Goal: Task Accomplishment & Management: Complete application form

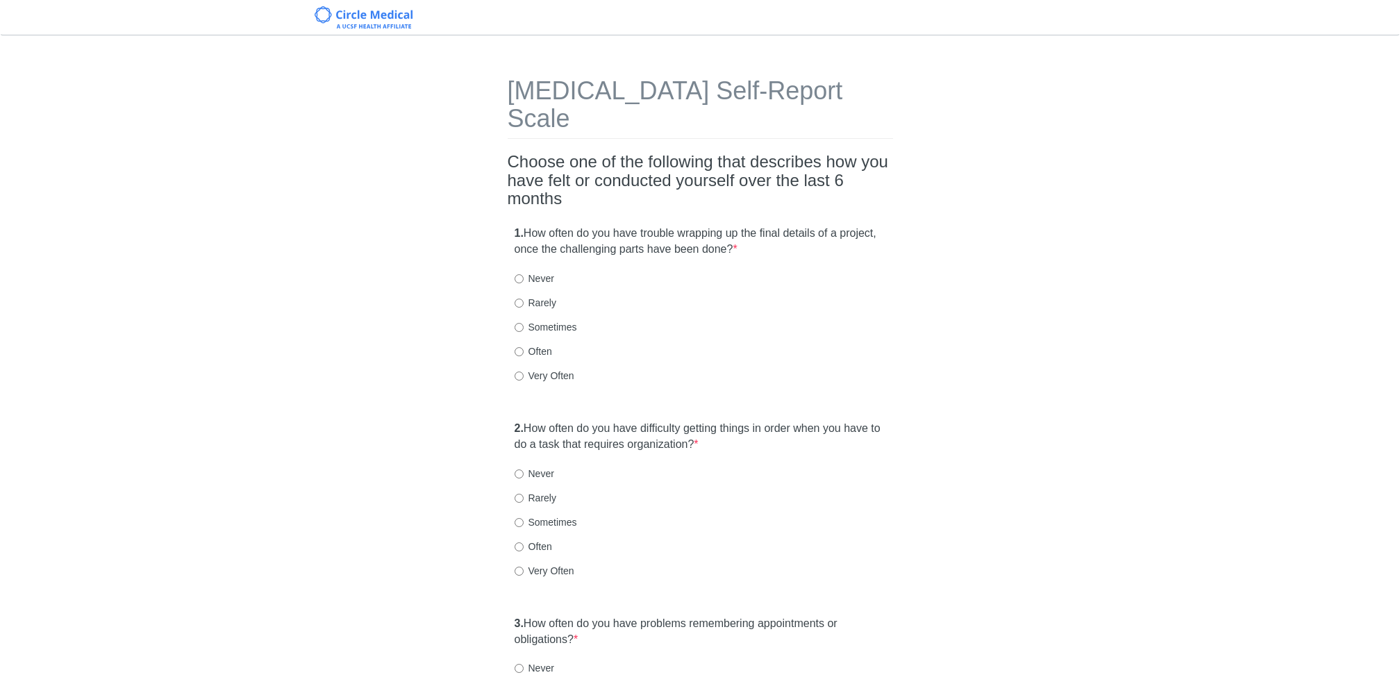
click at [519, 345] on label "Often" at bounding box center [534, 352] width 38 height 14
click at [519, 347] on input "Often" at bounding box center [519, 351] width 9 height 9
radio input "true"
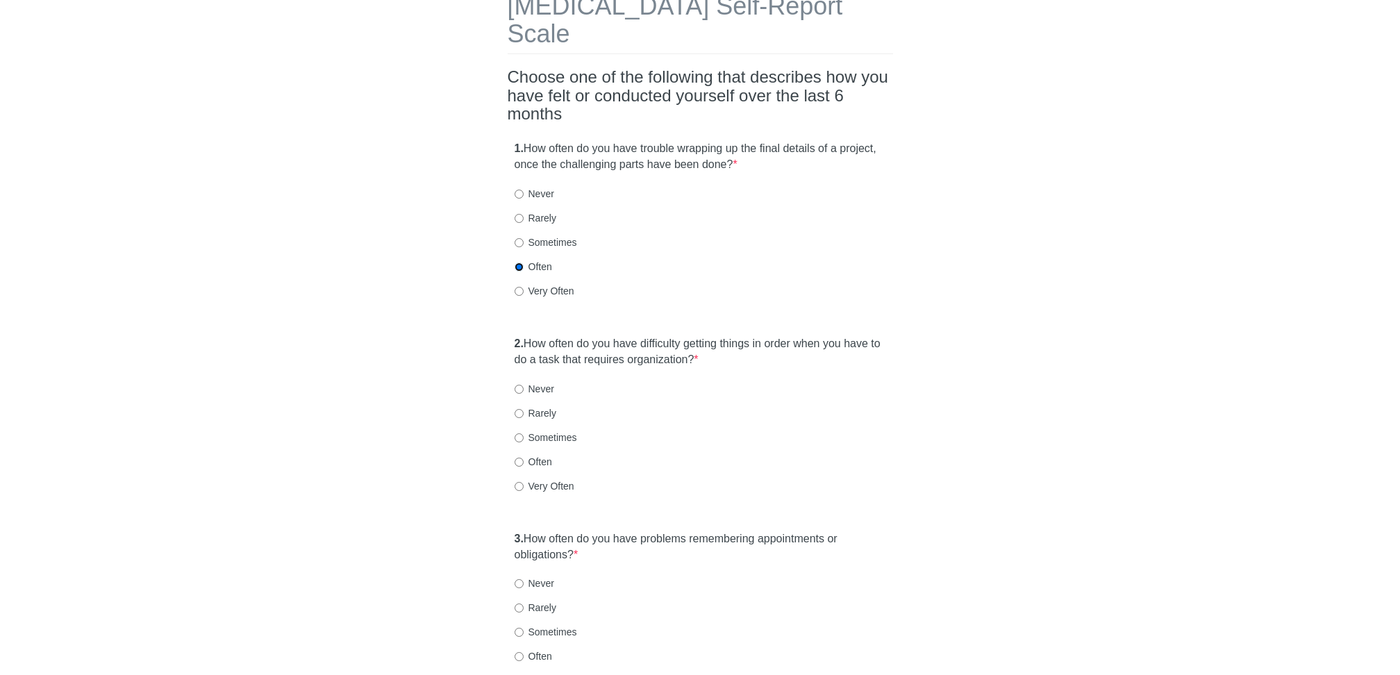
scroll to position [135, 0]
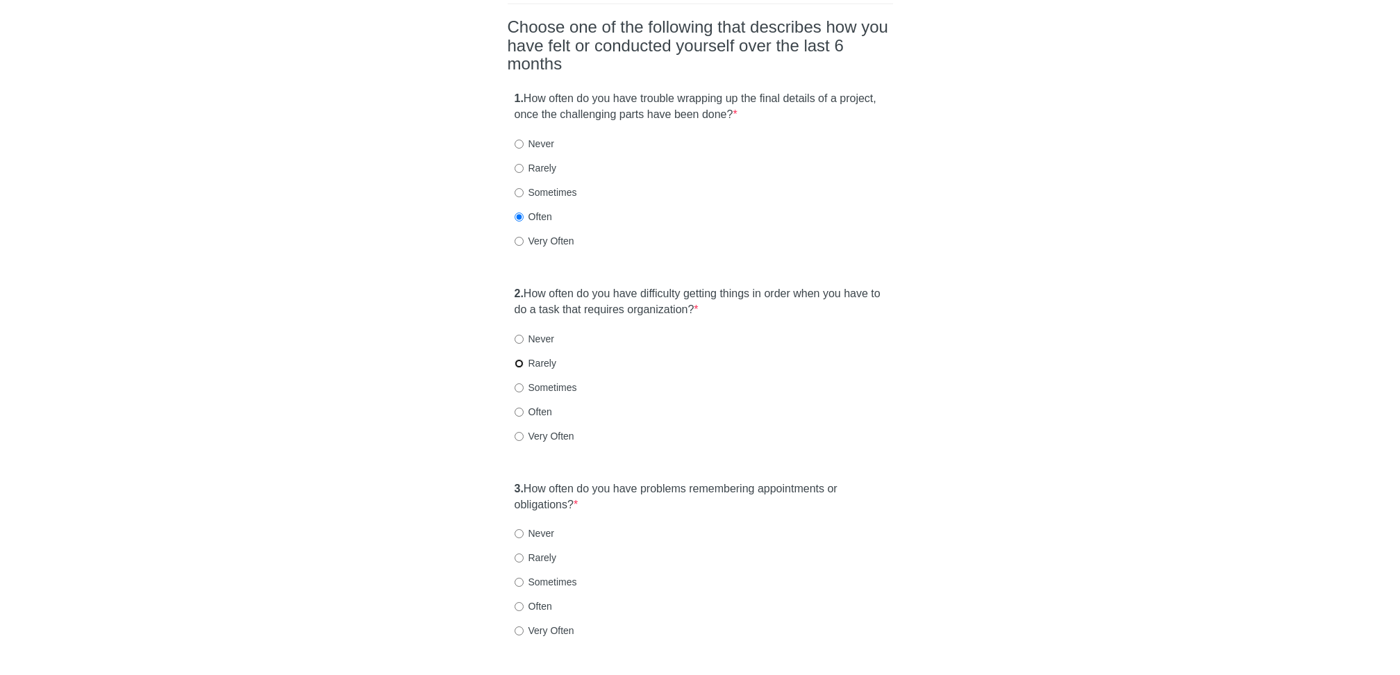
click at [519, 359] on input "Rarely" at bounding box center [519, 363] width 9 height 9
radio input "true"
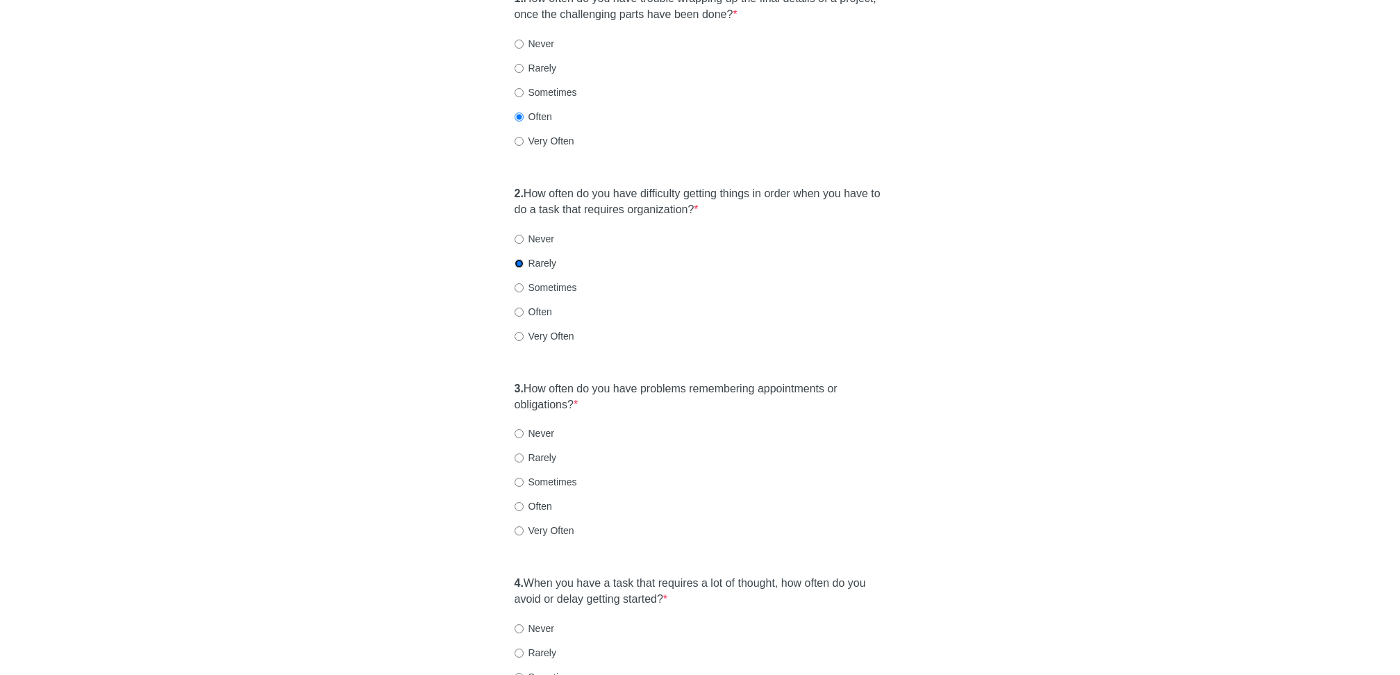
scroll to position [257, 0]
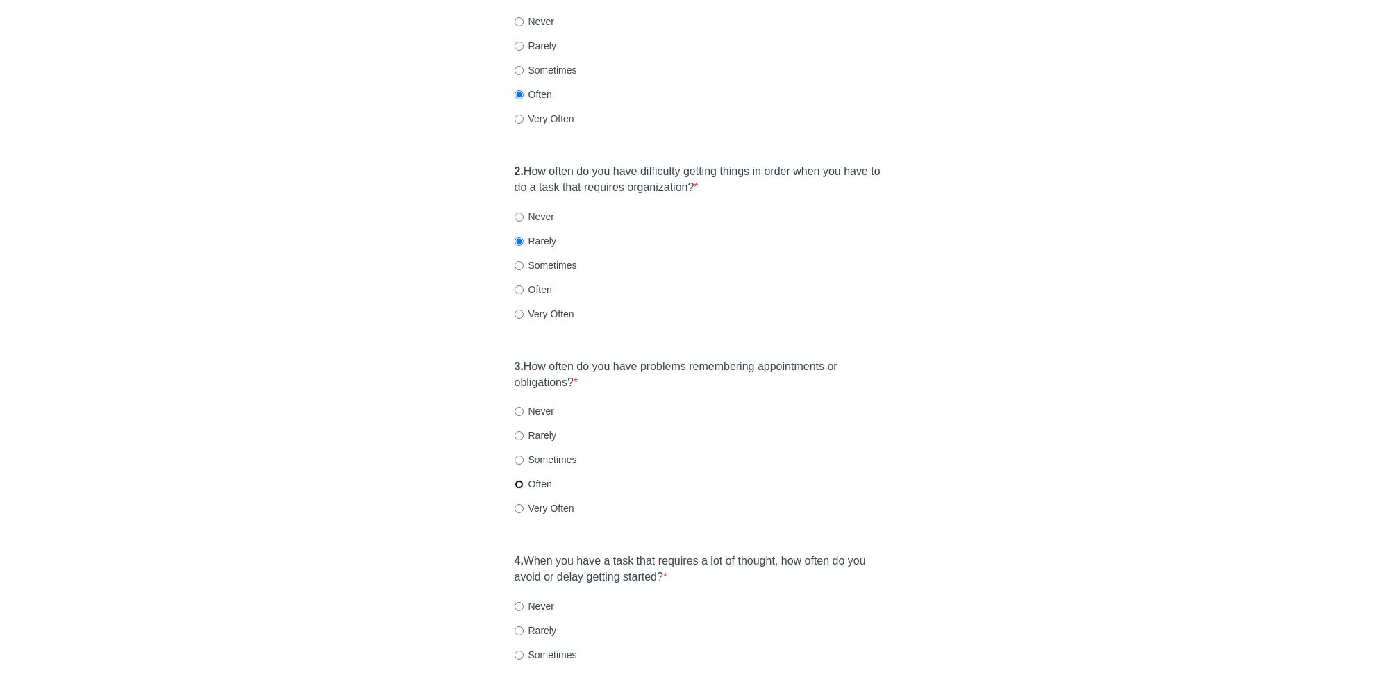
click at [517, 480] on input "Often" at bounding box center [519, 484] width 9 height 9
radio input "true"
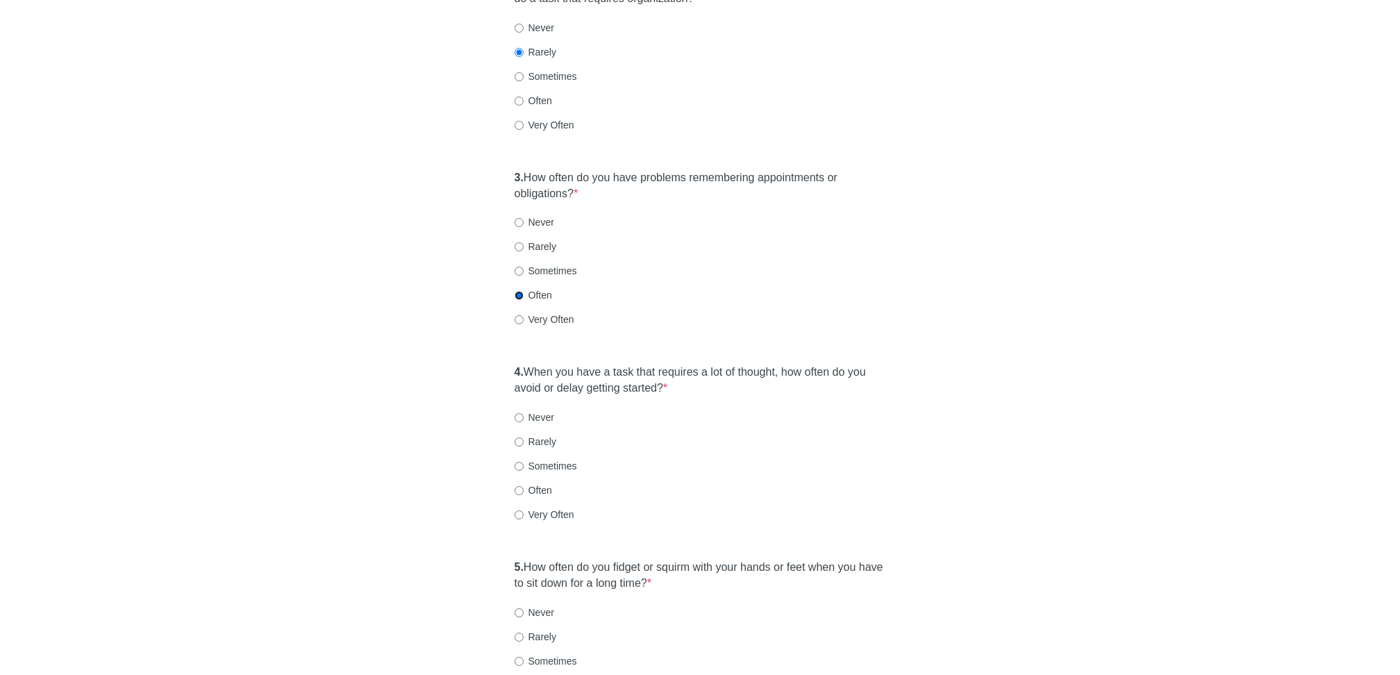
scroll to position [535, 0]
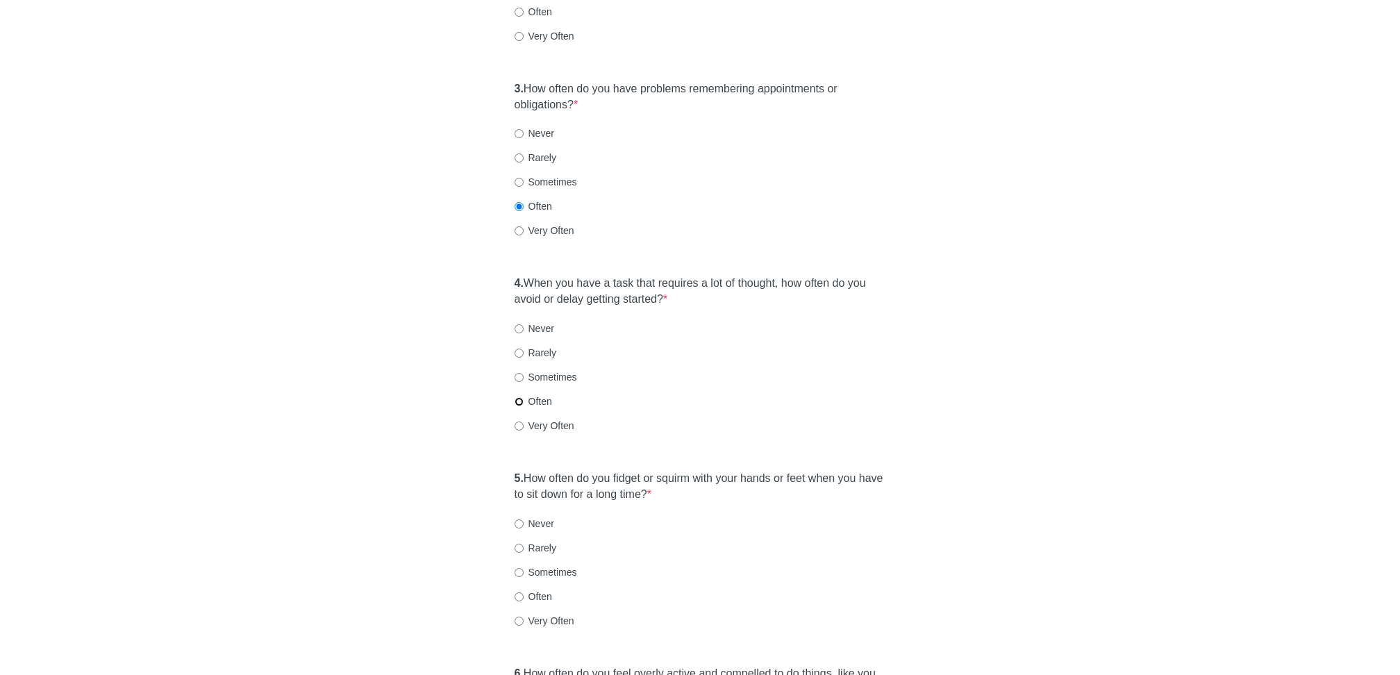
click at [520, 397] on input "Often" at bounding box center [519, 401] width 9 height 9
radio input "true"
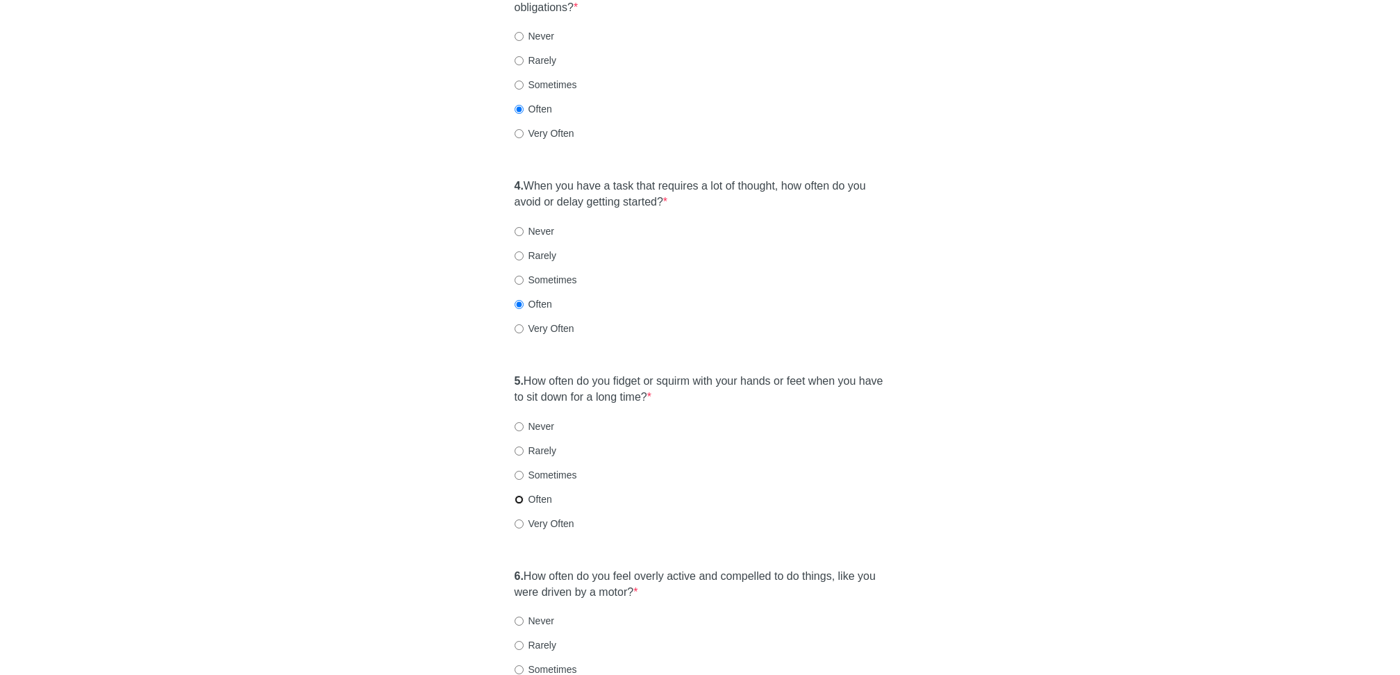
click at [522, 495] on input "Often" at bounding box center [519, 499] width 9 height 9
radio input "true"
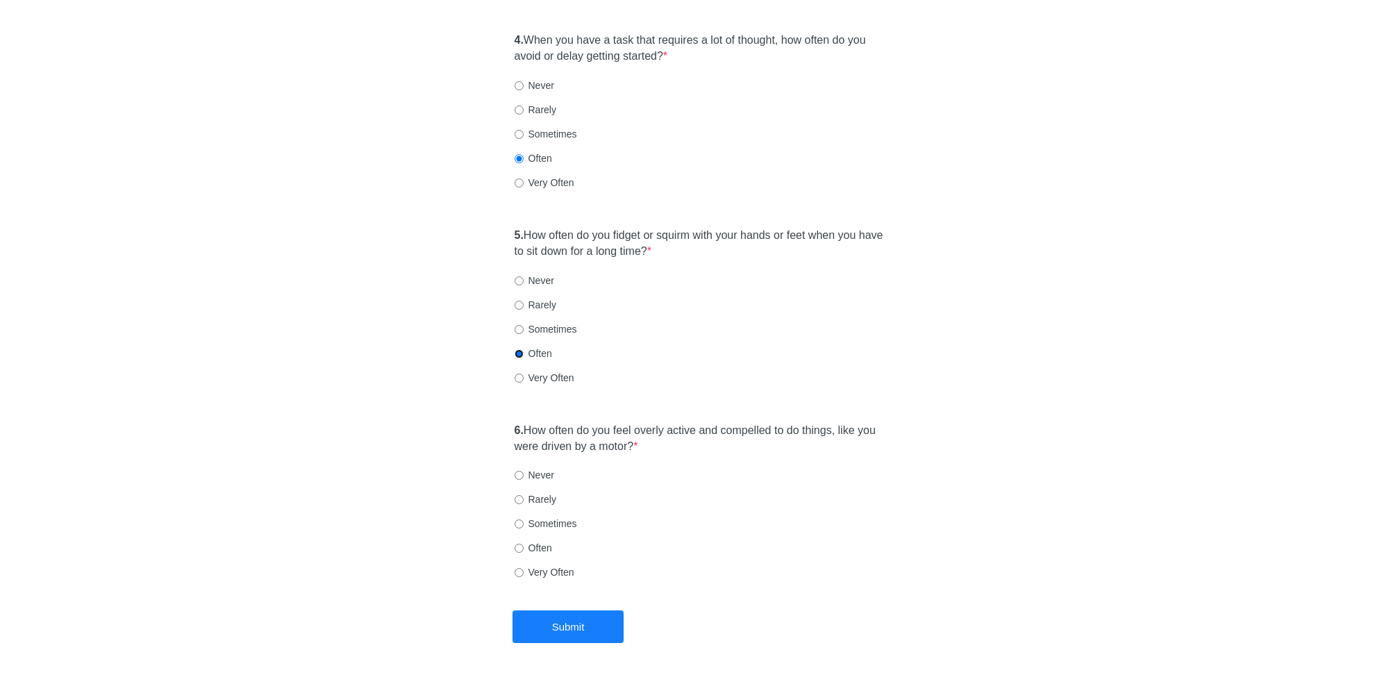
scroll to position [802, 0]
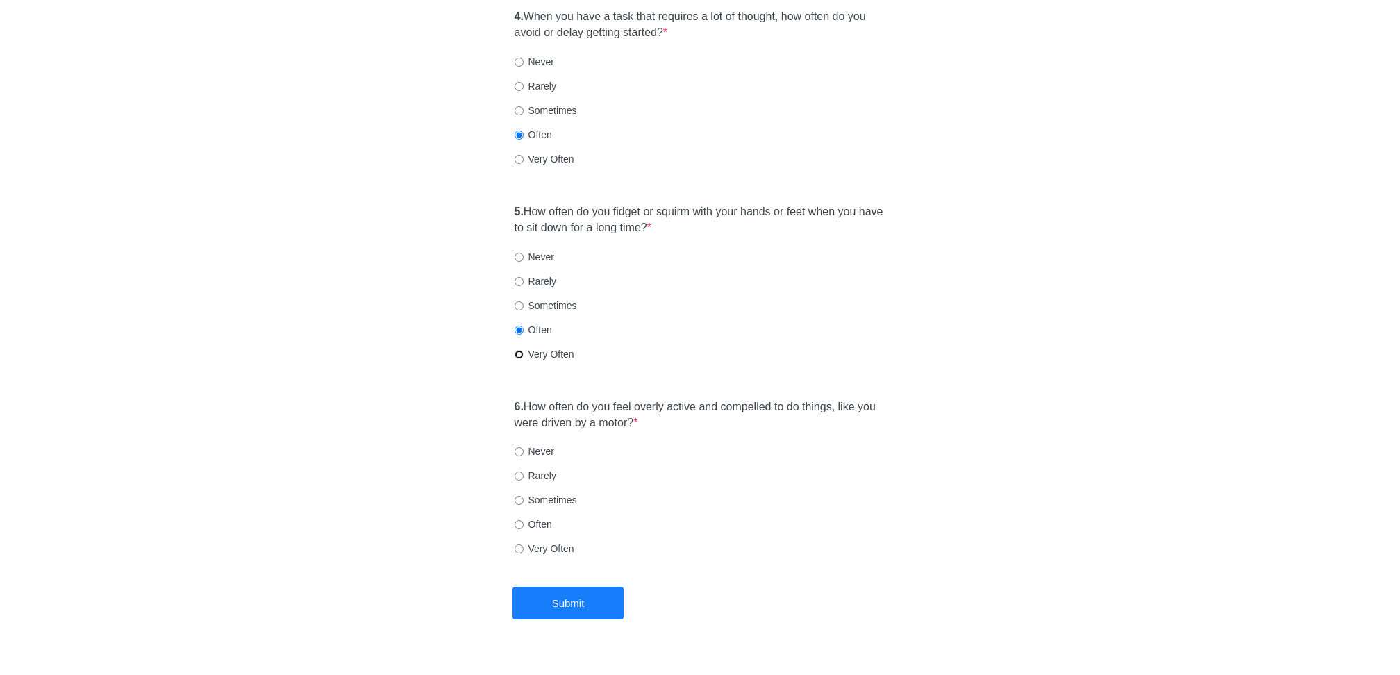
click at [522, 350] on input "Very Often" at bounding box center [519, 354] width 9 height 9
radio input "true"
click at [518, 472] on input "Rarely" at bounding box center [519, 476] width 9 height 9
radio input "true"
click at [577, 587] on button "Submit" at bounding box center [568, 603] width 111 height 33
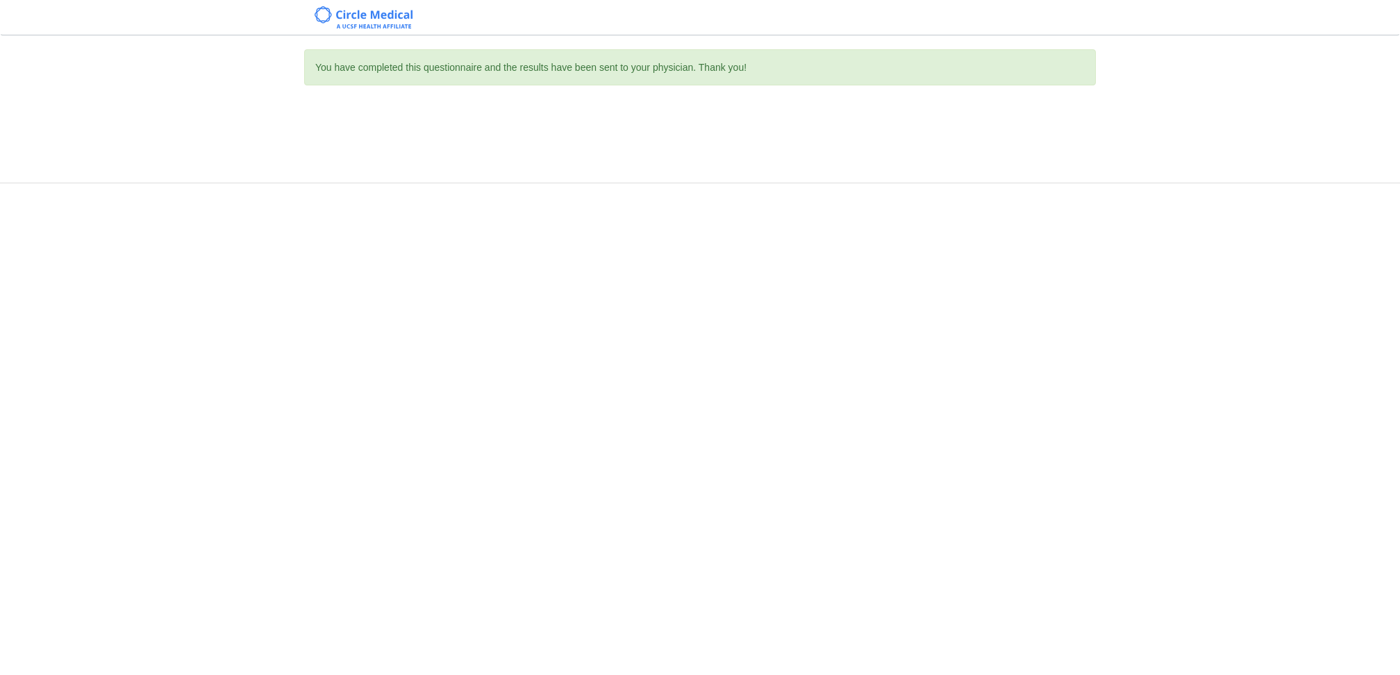
scroll to position [0, 0]
